Goal: Transaction & Acquisition: Purchase product/service

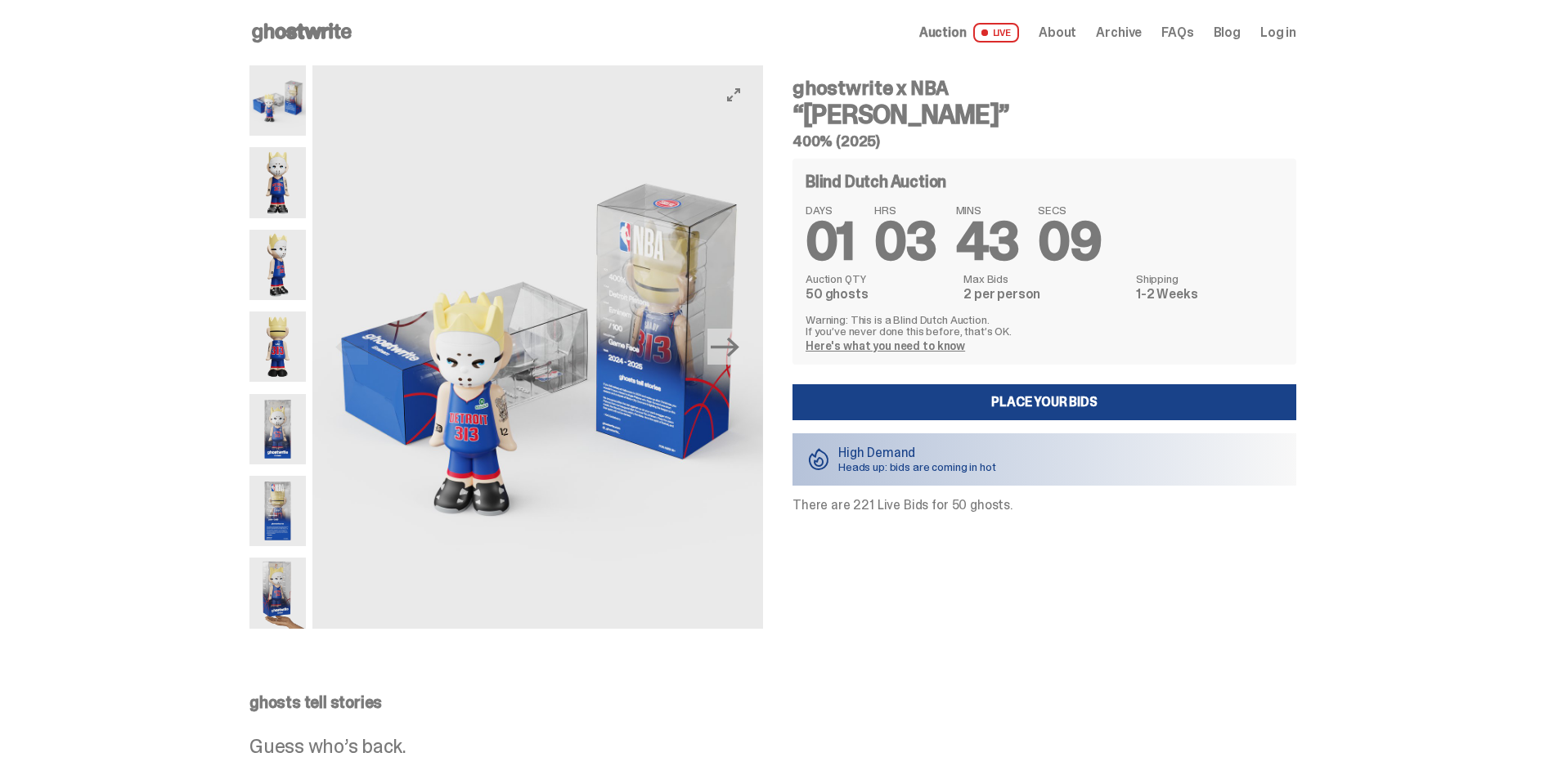
click at [738, 363] on button "Next" at bounding box center [725, 346] width 36 height 36
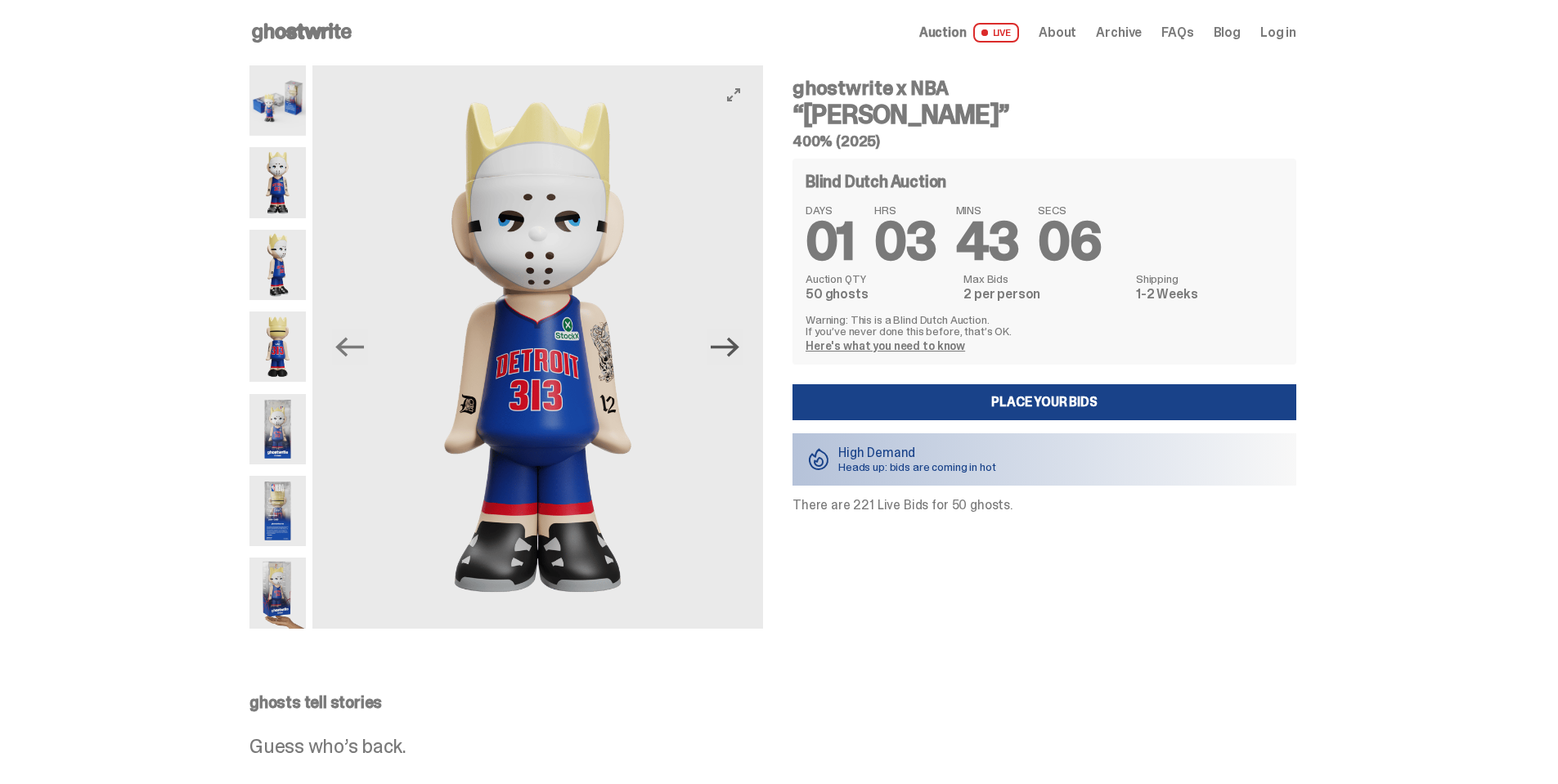
click at [736, 352] on icon "Next" at bounding box center [725, 346] width 28 height 28
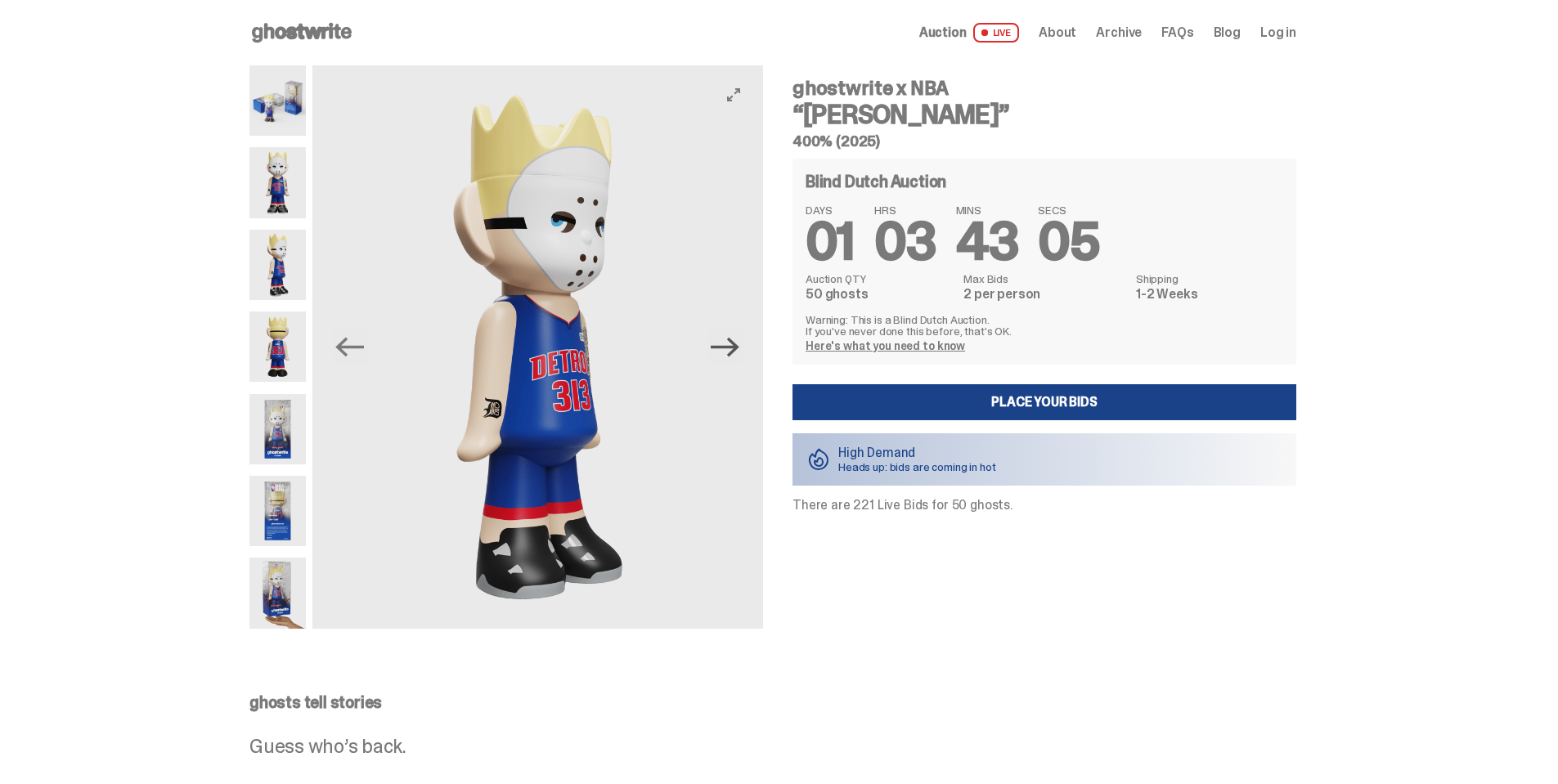
click at [736, 352] on icon "Next" at bounding box center [725, 346] width 28 height 28
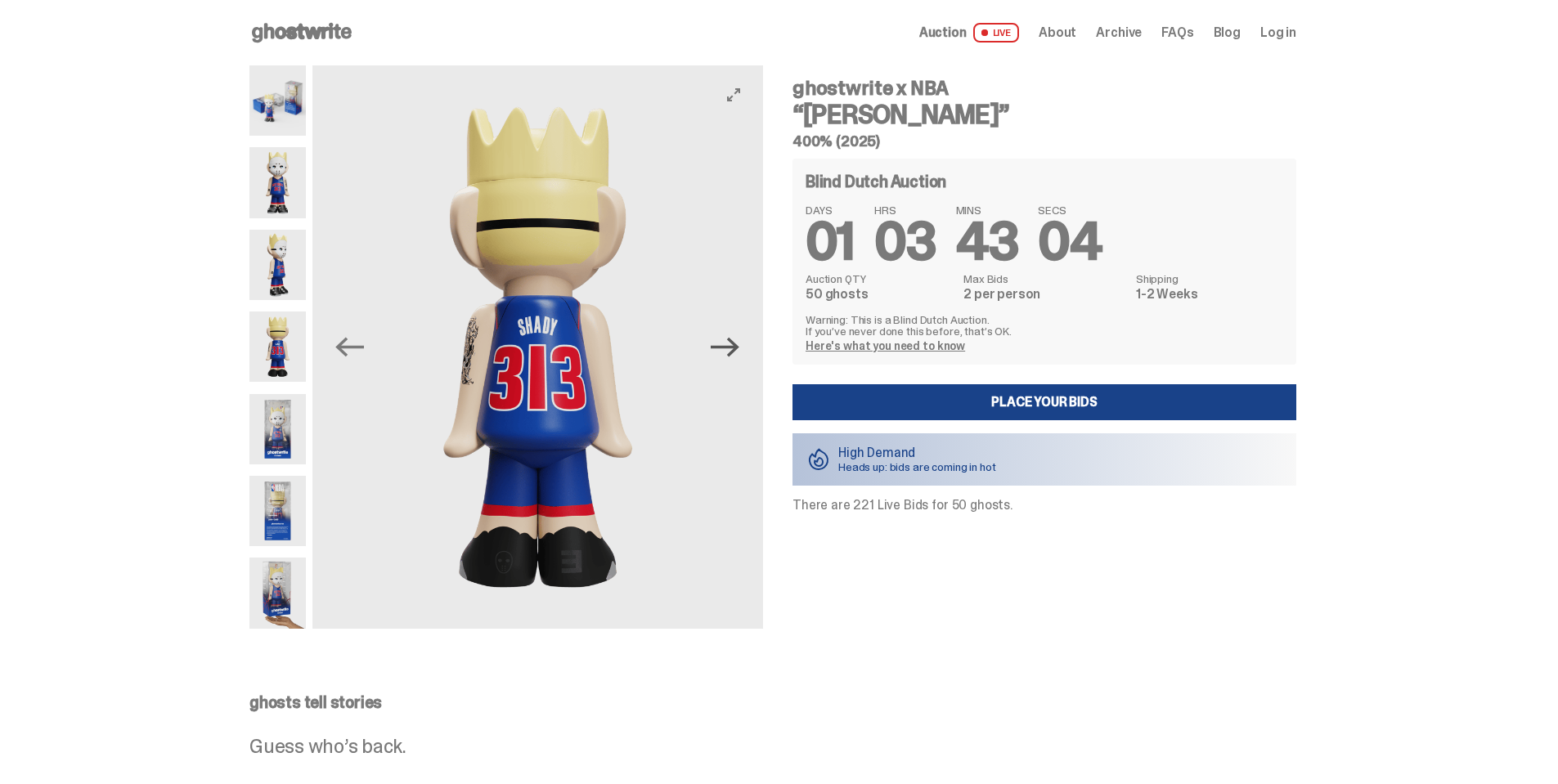
click at [736, 352] on icon "Next" at bounding box center [725, 346] width 28 height 28
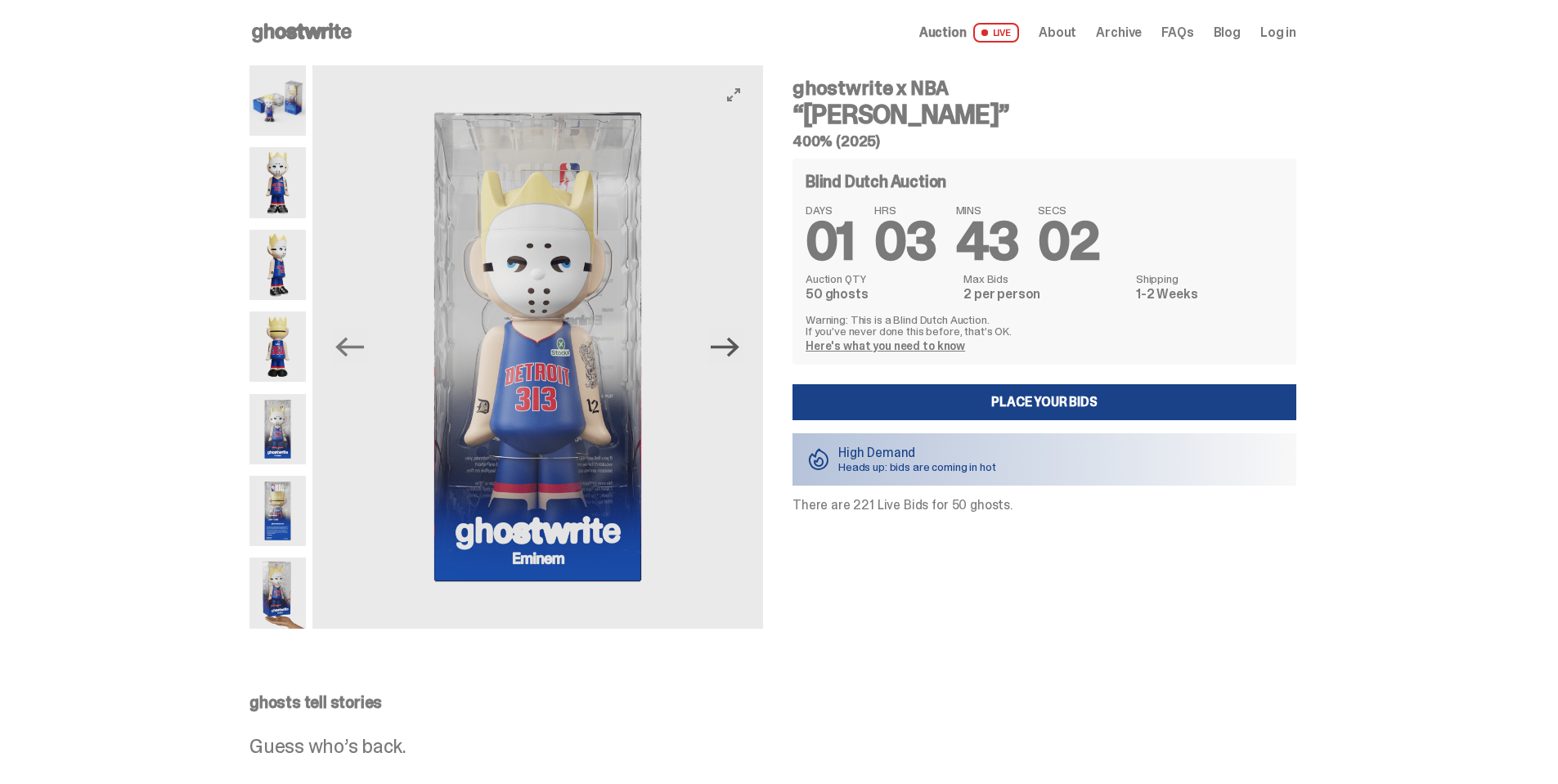
click at [736, 352] on icon "Next" at bounding box center [725, 346] width 28 height 28
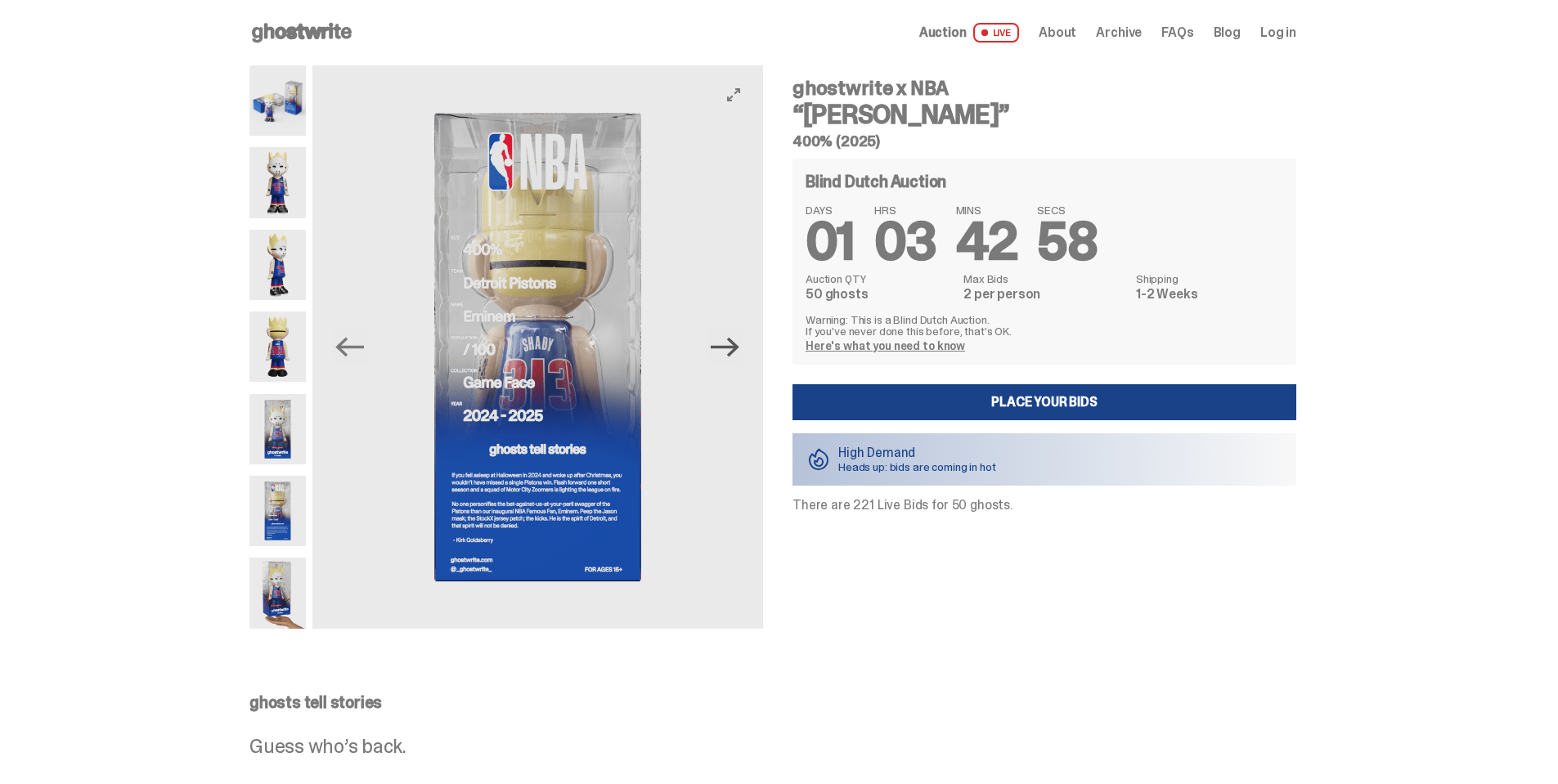
click at [736, 352] on icon "Next" at bounding box center [725, 346] width 28 height 28
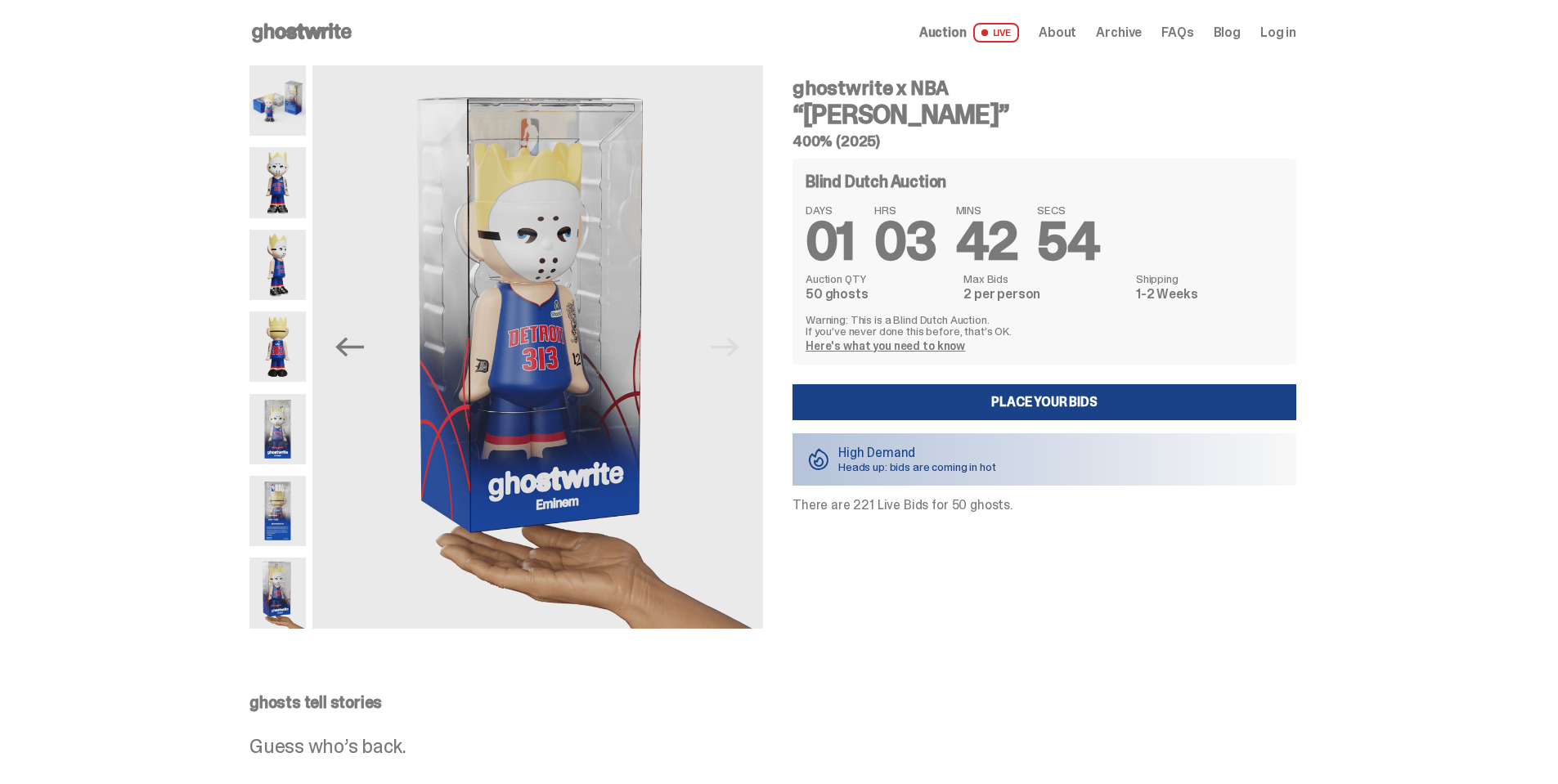
click at [917, 351] on link "Here's what you need to know" at bounding box center [885, 346] width 160 height 15
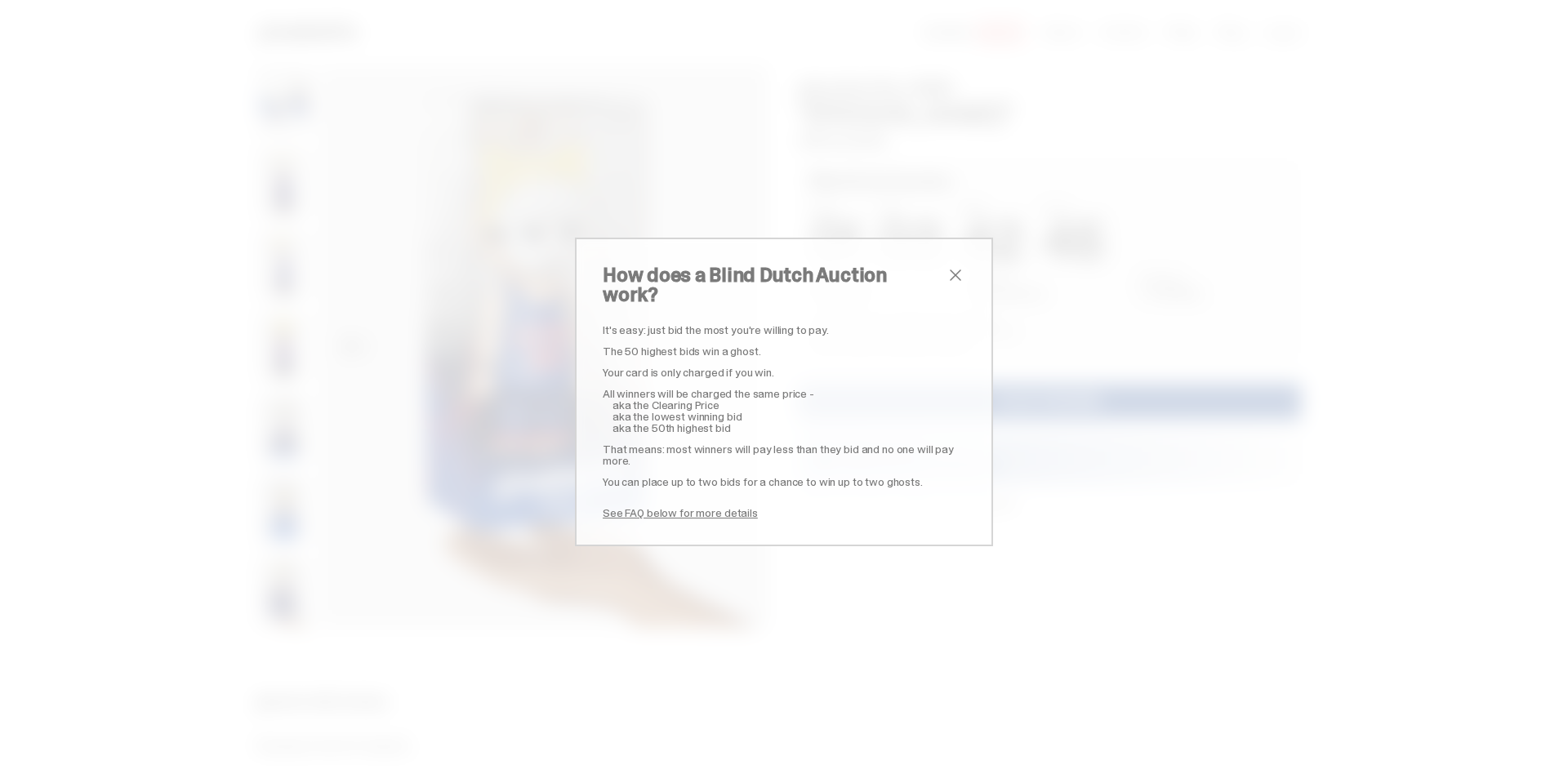
click at [953, 283] on span "close" at bounding box center [955, 275] width 19 height 19
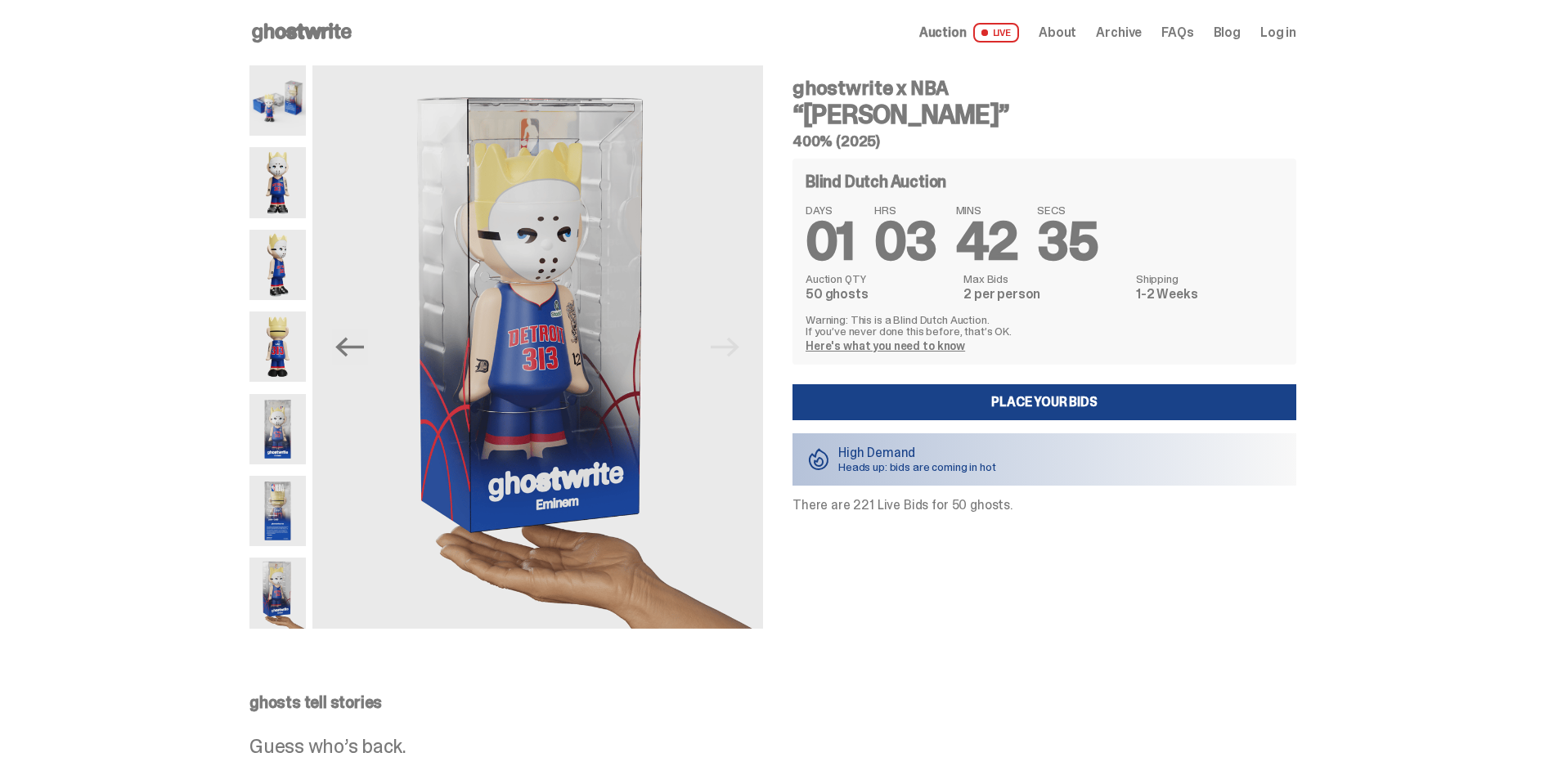
click at [289, 504] on img at bounding box center [278, 511] width 57 height 70
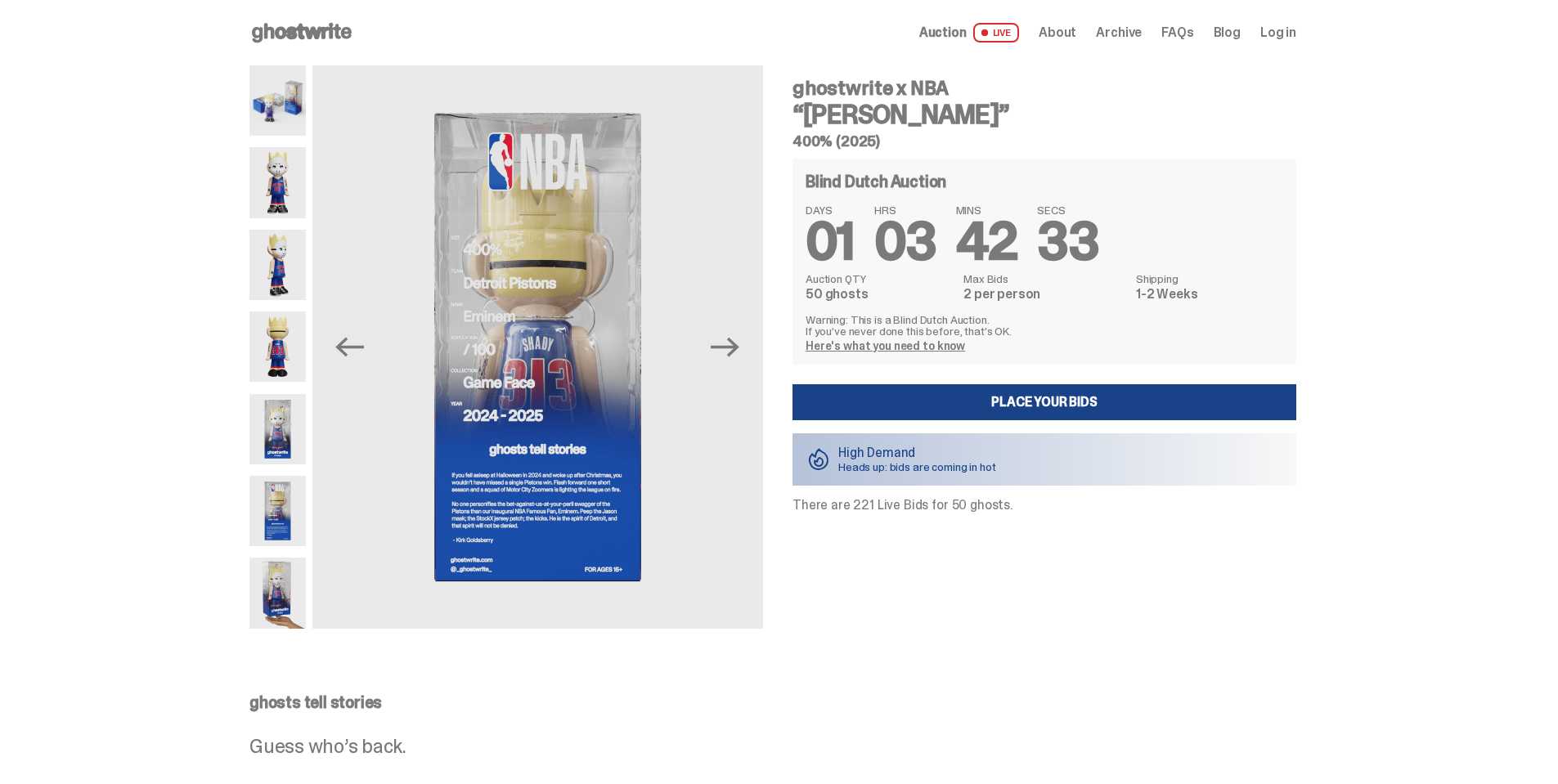
click at [285, 595] on img at bounding box center [278, 592] width 57 height 70
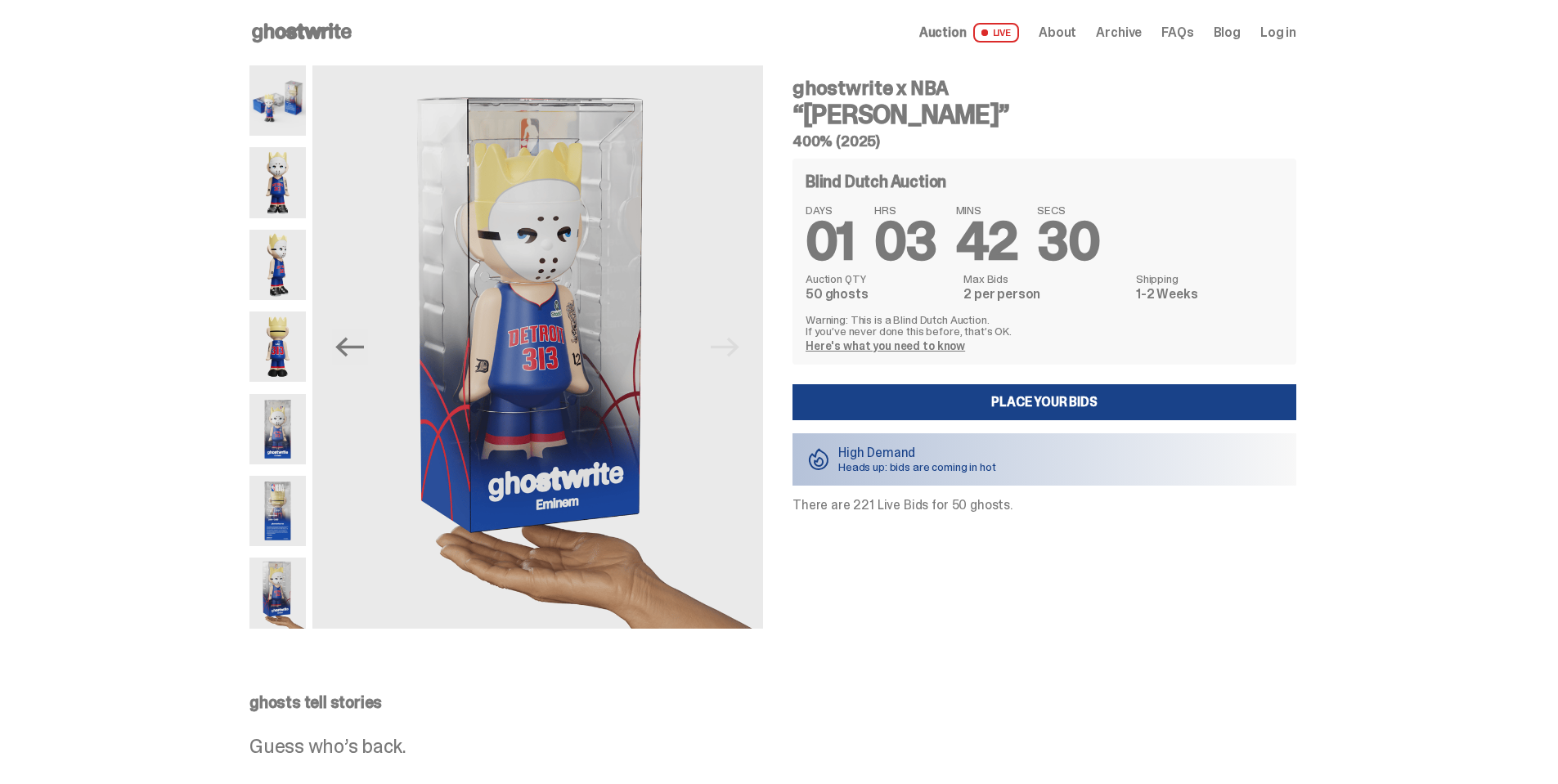
drag, startPoint x: 289, startPoint y: 175, endPoint x: 294, endPoint y: 125, distance: 50.2
click at [290, 175] on img at bounding box center [278, 182] width 57 height 70
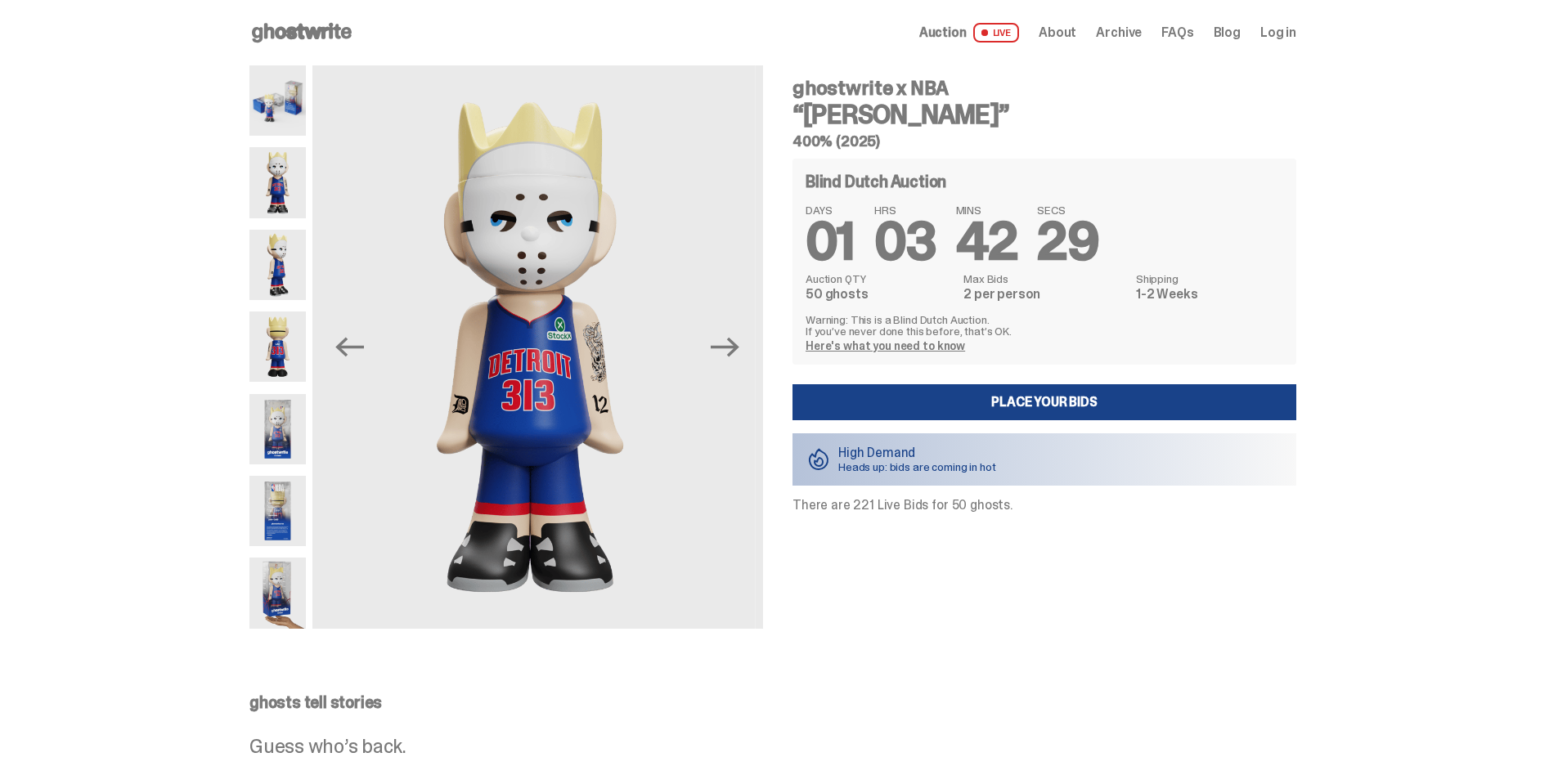
click at [294, 109] on img at bounding box center [278, 101] width 57 height 70
